Goal: Transaction & Acquisition: Purchase product/service

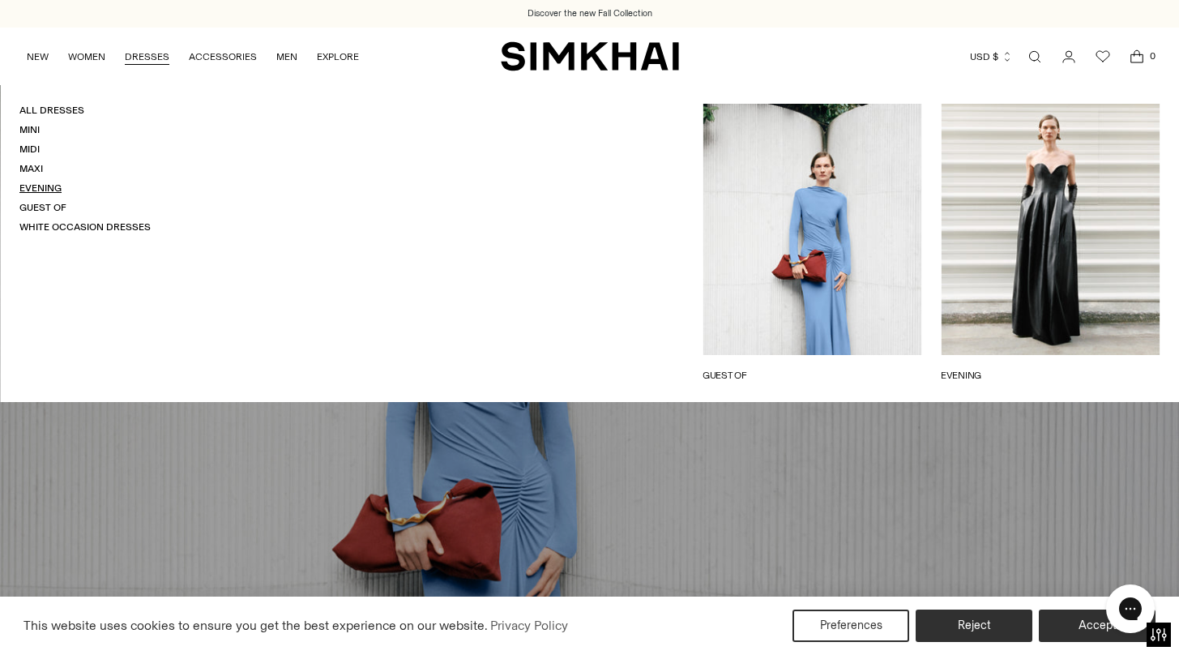
click at [49, 190] on link "Evening" at bounding box center [40, 187] width 42 height 11
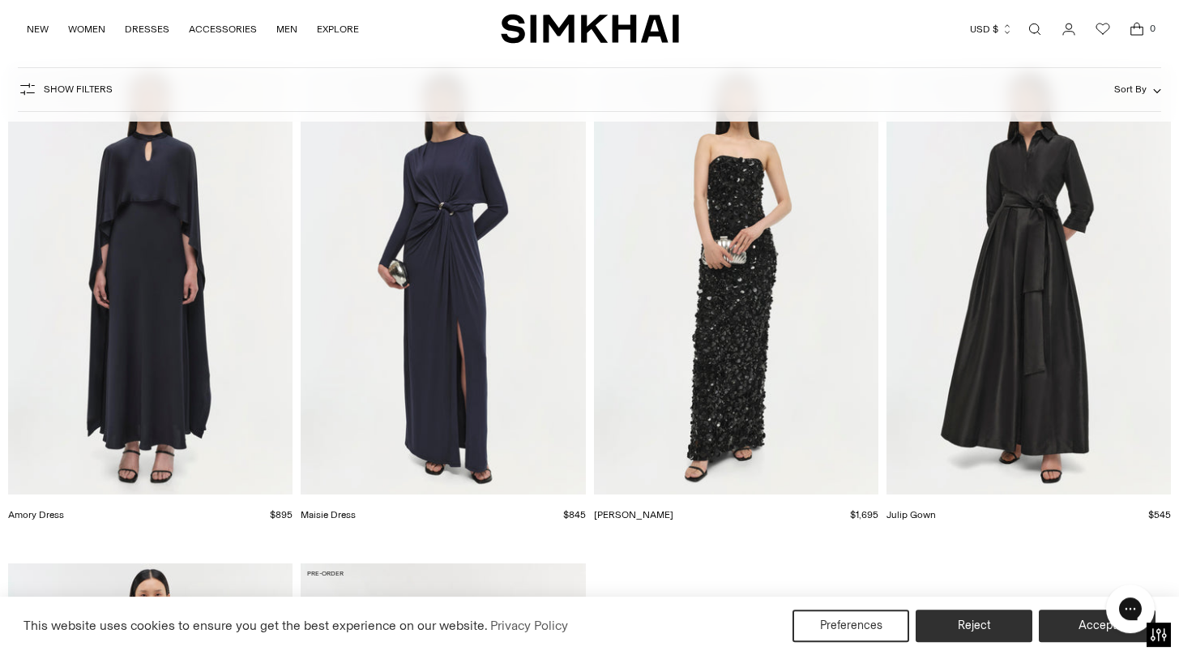
scroll to position [4689, 0]
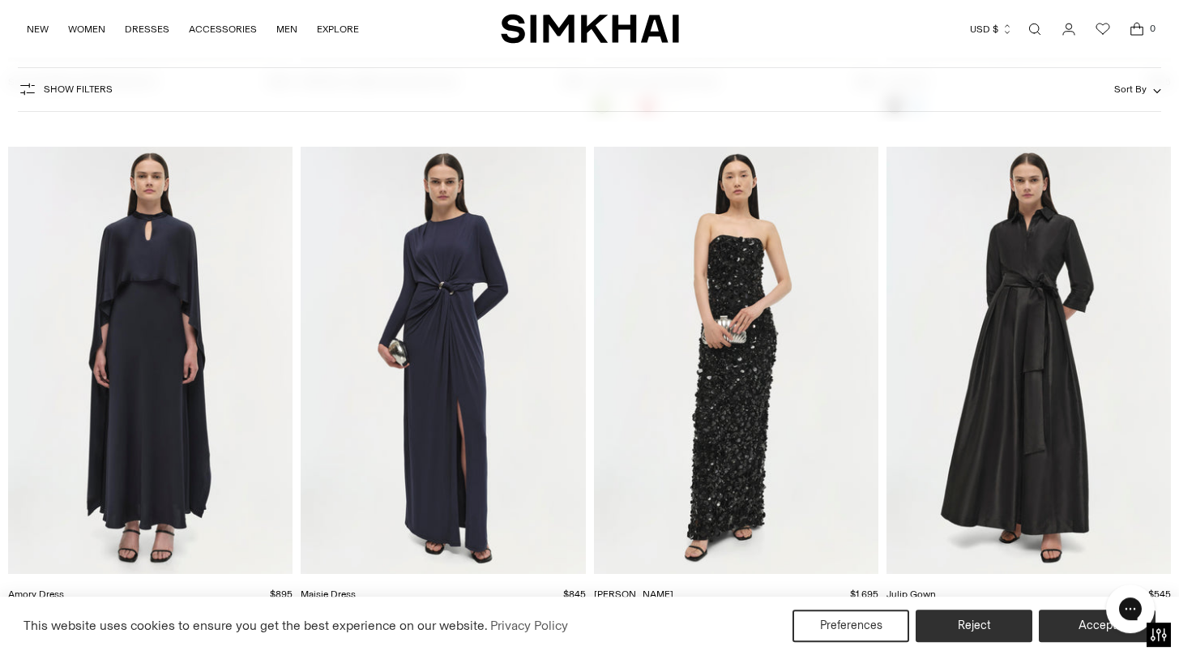
click at [0, 0] on img "Julip Gown" at bounding box center [0, 0] width 0 height 0
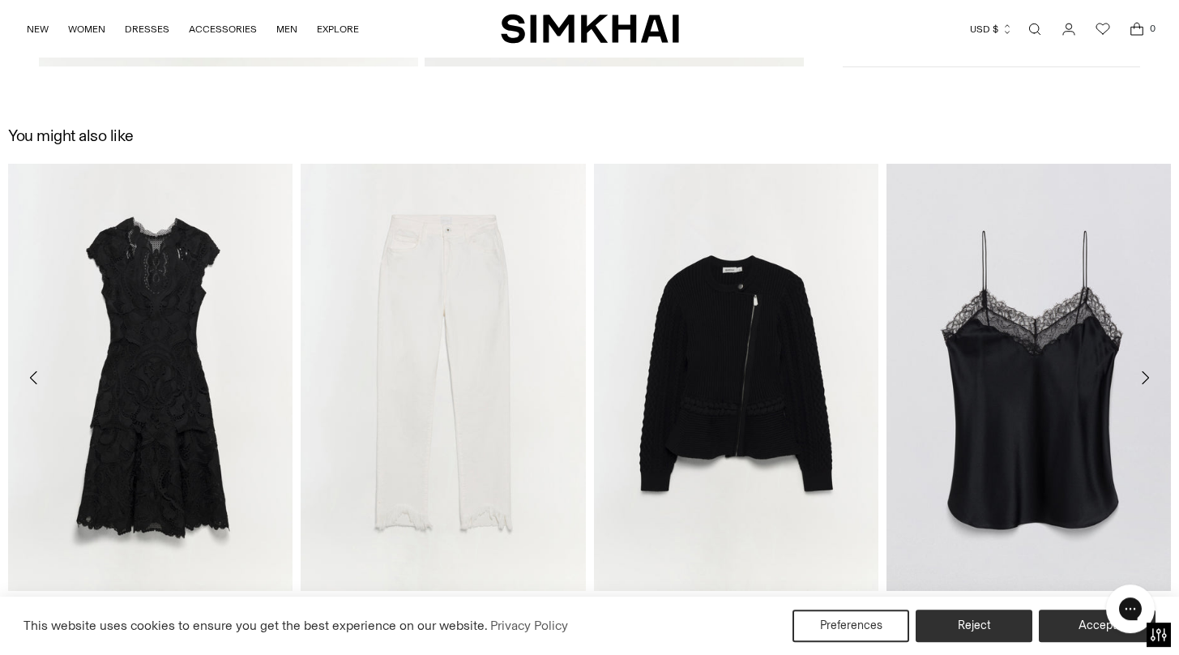
scroll to position [1765, 0]
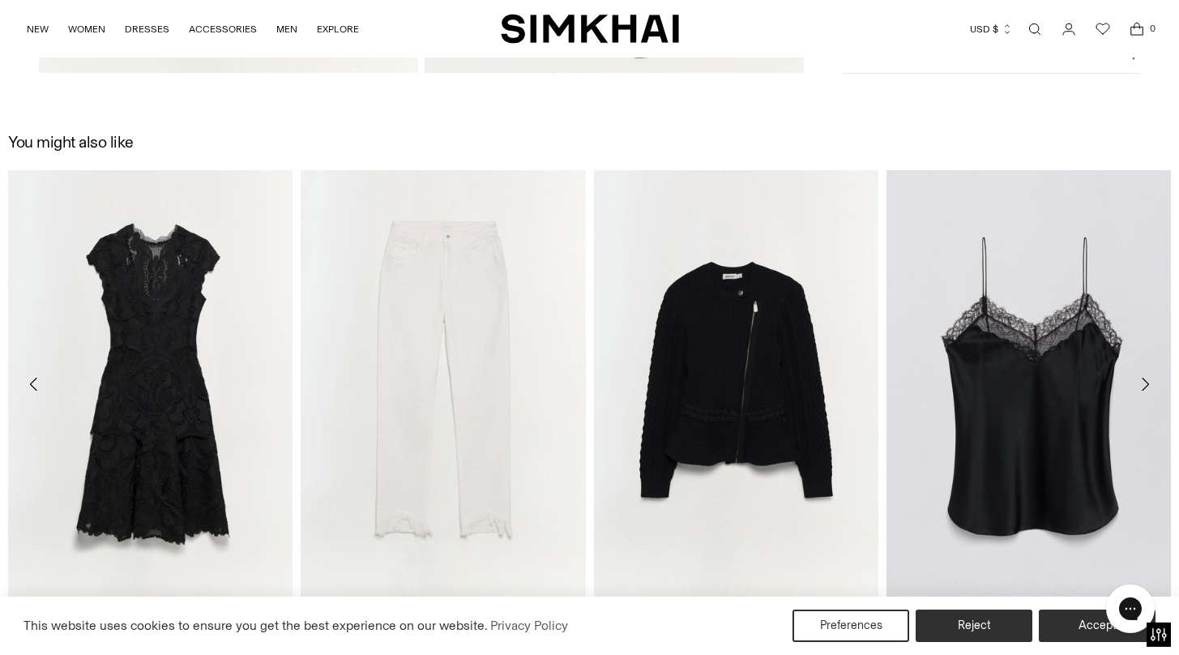
click at [34, 379] on icon "Move to previous carousel slide" at bounding box center [33, 384] width 7 height 13
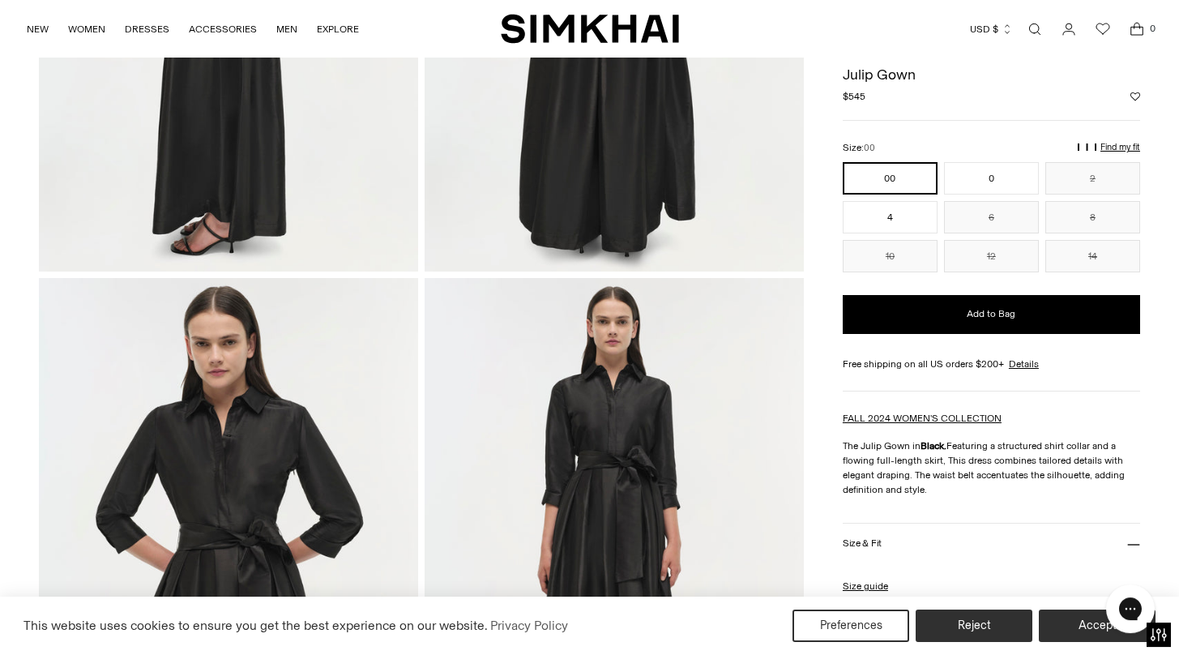
scroll to position [0, 0]
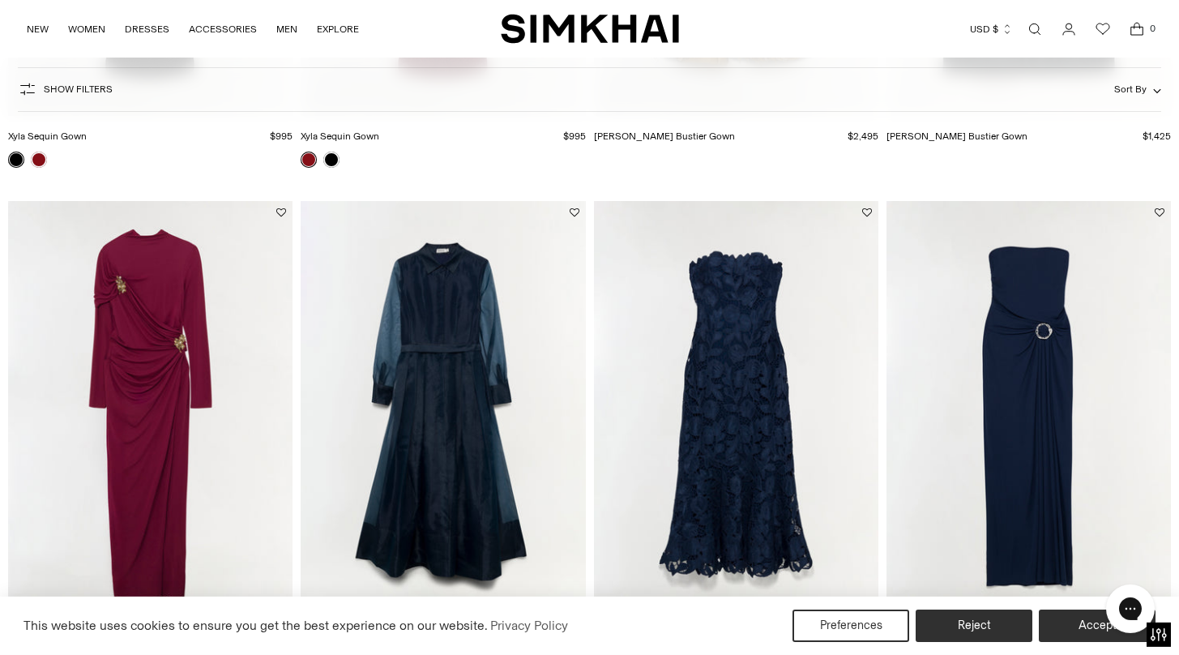
scroll to position [539, 0]
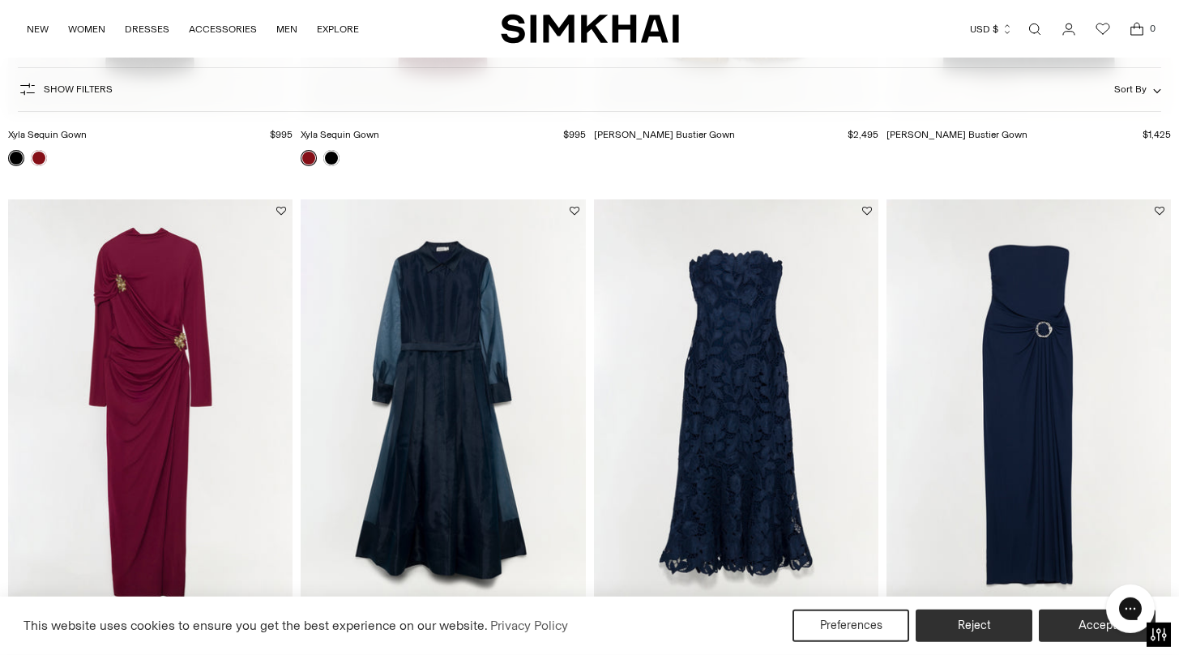
click at [0, 0] on img "Valletta Strapless Embroidered Dress" at bounding box center [0, 0] width 0 height 0
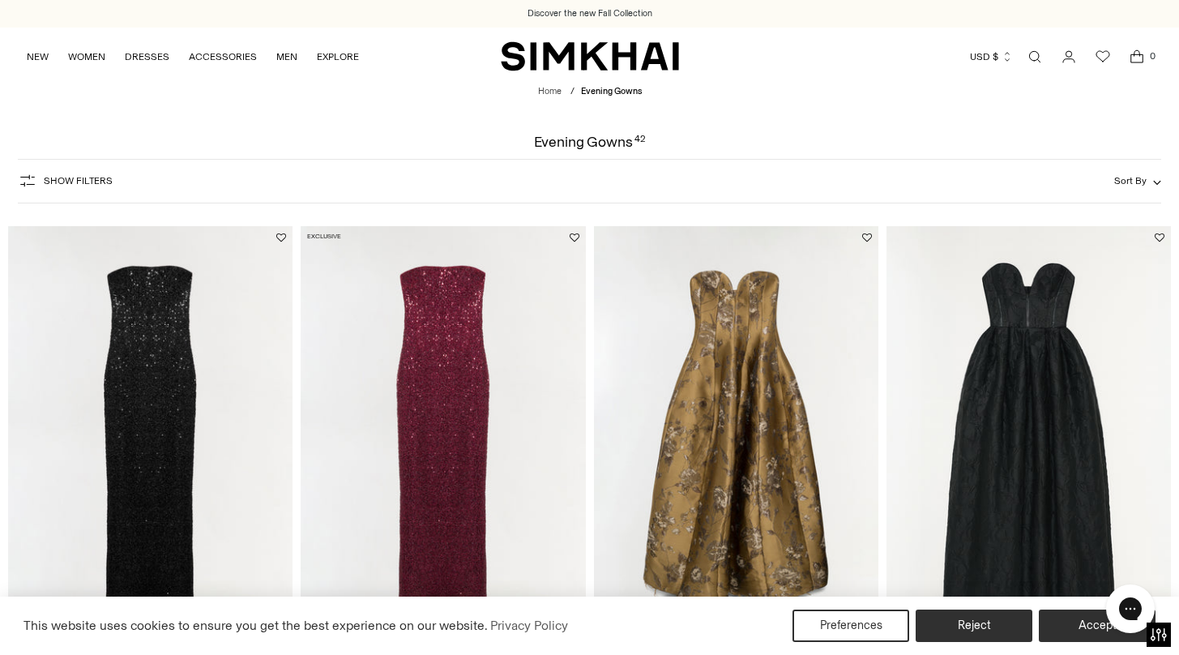
click at [0, 0] on img "Elaria Jacquard Bustier Gown" at bounding box center [0, 0] width 0 height 0
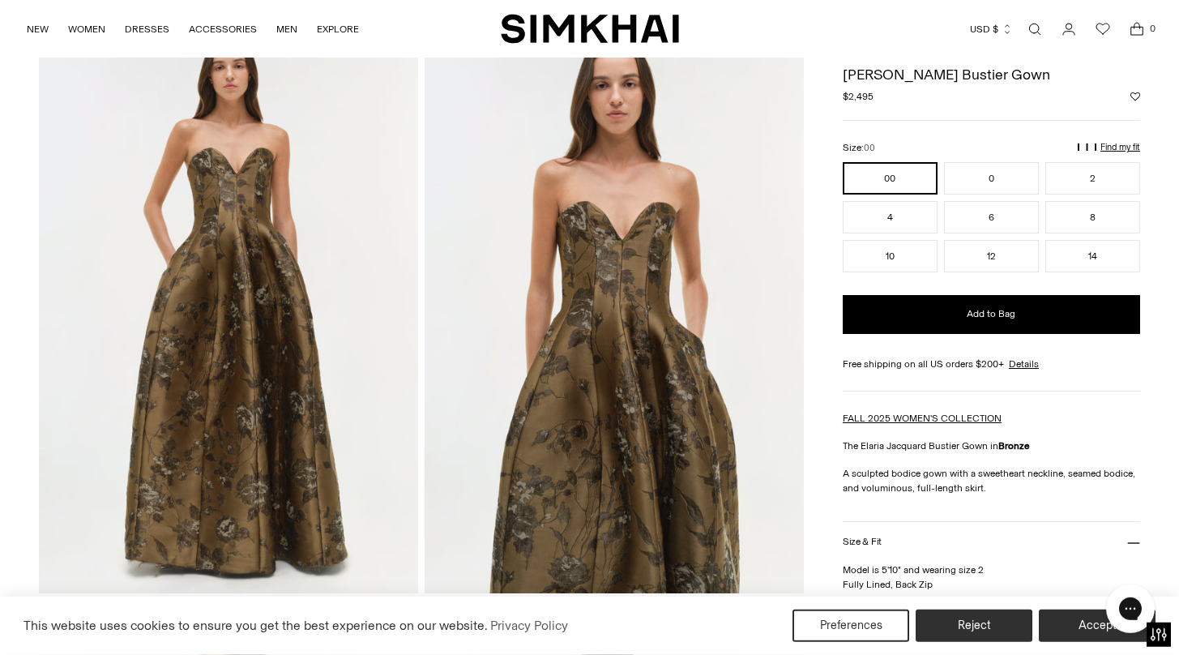
scroll to position [88, 0]
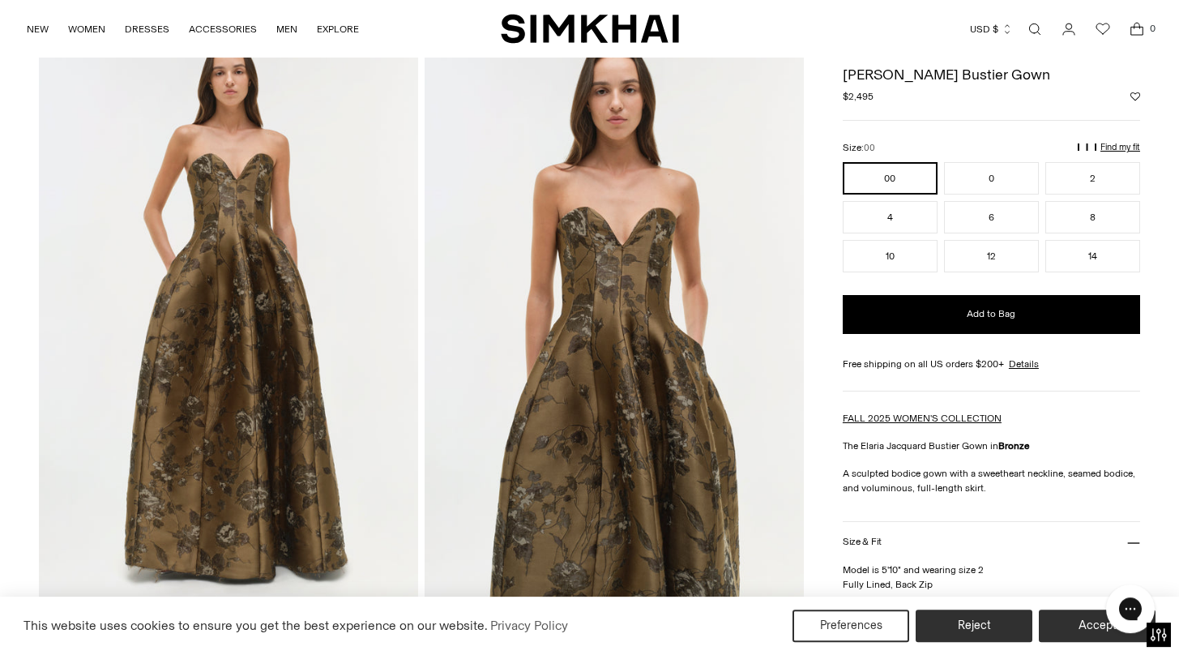
click at [204, 332] on img at bounding box center [228, 314] width 379 height 569
